Goal: Transaction & Acquisition: Purchase product/service

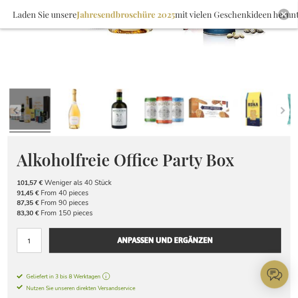
scroll to position [340, 0]
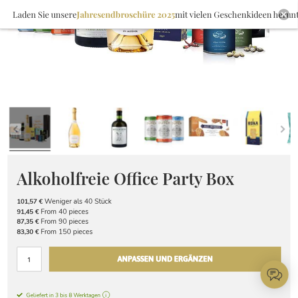
click at [179, 259] on span "Anpassen und ergänzen" at bounding box center [164, 259] width 95 height 15
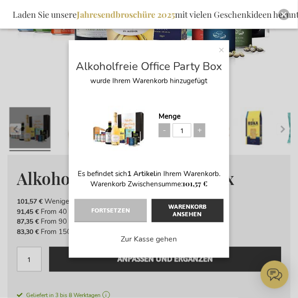
click at [217, 55] on div "× Alkoholfreie Office Party Box wurde Ihrem Warenkorb hinzugefügt Menge 1 Es be…" at bounding box center [149, 148] width 160 height 217
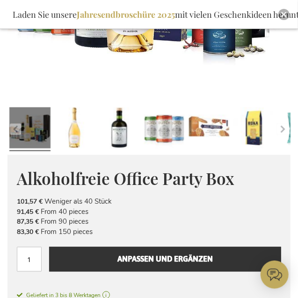
scroll to position [0, 0]
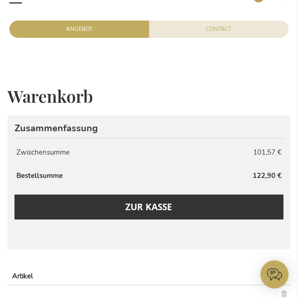
scroll to position [146, 0]
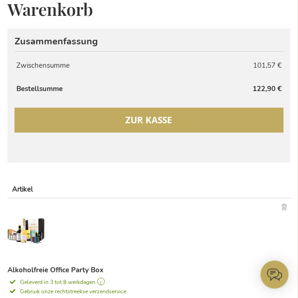
click at [81, 121] on button "Zur Kasse" at bounding box center [148, 120] width 269 height 25
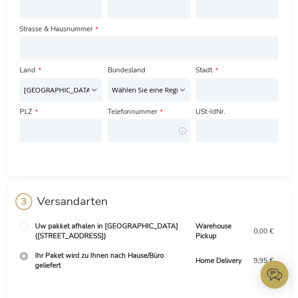
scroll to position [194, 0]
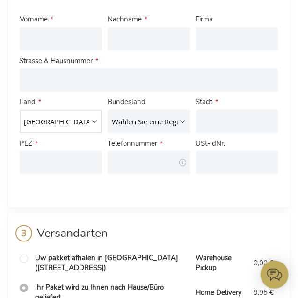
click at [20, 110] on select "[GEOGRAPHIC_DATA] [GEOGRAPHIC_DATA] [GEOGRAPHIC_DATA] [GEOGRAPHIC_DATA] [GEOGRA…" at bounding box center [61, 121] width 82 height 23
select select "DE"
click option "[GEOGRAPHIC_DATA]" at bounding box center [0, 0] width 0 height 0
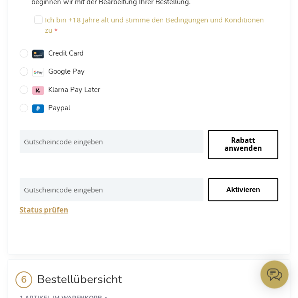
scroll to position [866, 0]
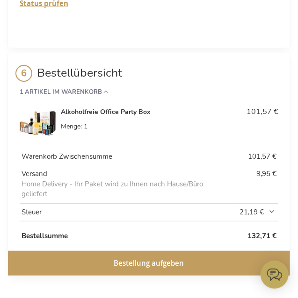
click at [264, 209] on span "21,19 €" at bounding box center [258, 212] width 36 height 10
